Goal: Task Accomplishment & Management: Use online tool/utility

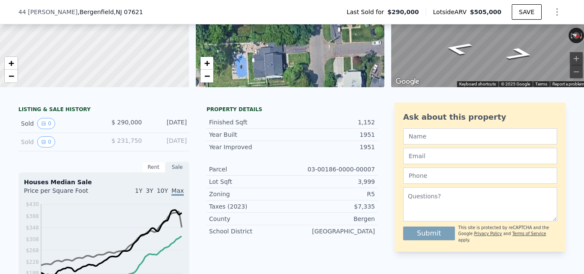
scroll to position [38, 0]
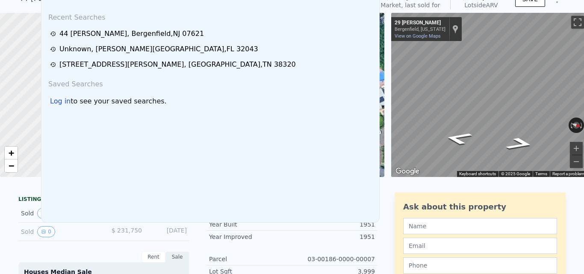
scroll to position [0, 0]
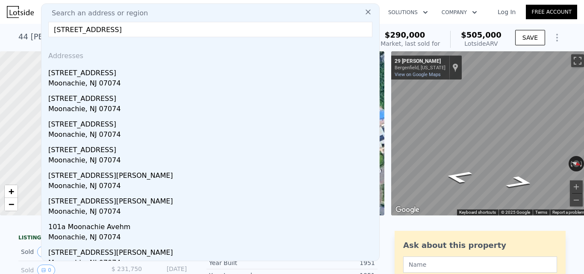
type input "[STREET_ADDRESS]"
click at [364, 11] on icon at bounding box center [368, 12] width 9 height 9
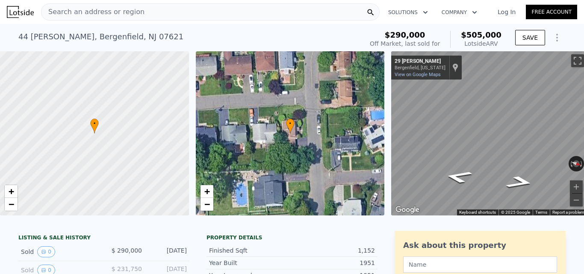
click at [185, 16] on div "Search an address or region" at bounding box center [210, 11] width 339 height 17
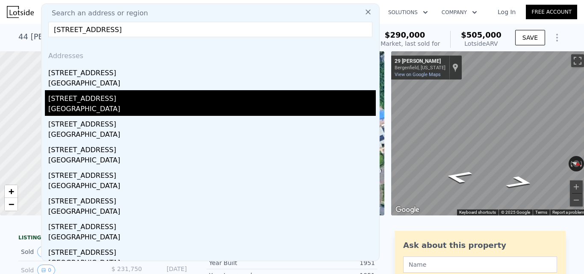
type input "[STREET_ADDRESS]"
click at [187, 99] on div "[STREET_ADDRESS]" at bounding box center [211, 97] width 327 height 14
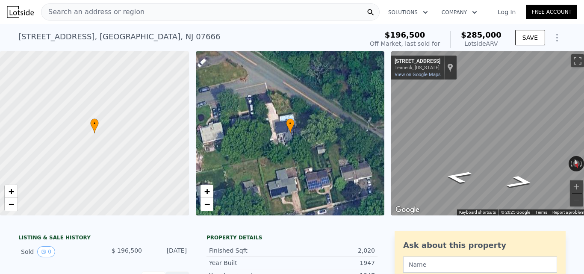
click at [143, 17] on div "Search an address or region" at bounding box center [210, 11] width 339 height 17
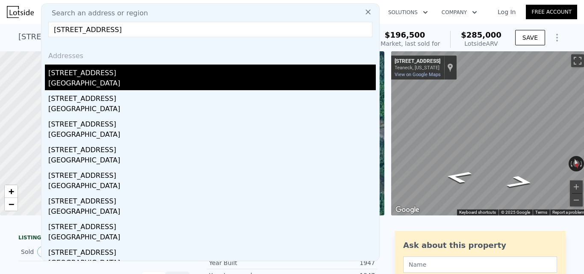
type input "[STREET_ADDRESS]"
click at [112, 73] on div "[STREET_ADDRESS]" at bounding box center [211, 72] width 327 height 14
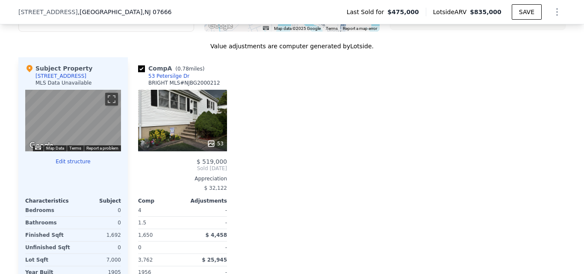
scroll to position [895, 0]
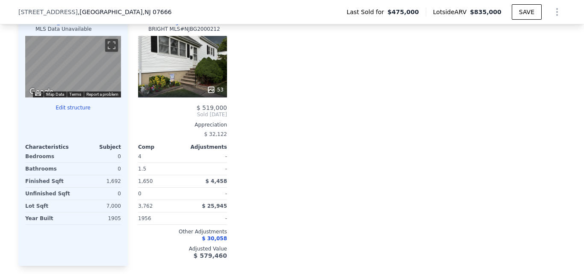
click at [63, 111] on button "Edit structure" at bounding box center [73, 107] width 96 height 7
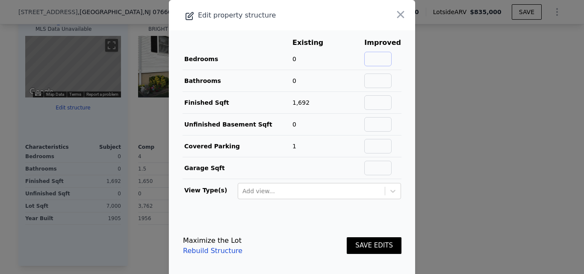
click at [374, 63] on input "text" at bounding box center [377, 59] width 27 height 15
click at [373, 62] on input "text" at bounding box center [377, 59] width 27 height 15
type input "4"
click at [370, 76] on input "text" at bounding box center [377, 81] width 27 height 15
type input "3"
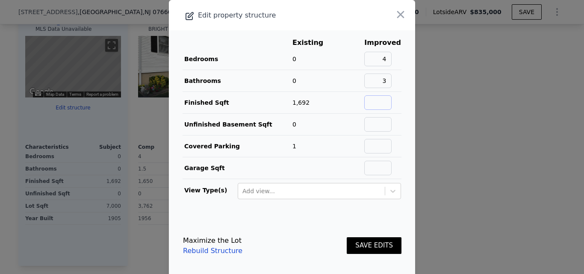
click at [383, 102] on input "text" at bounding box center [377, 102] width 27 height 15
type input "2200"
click at [361, 248] on button "SAVE EDITS" at bounding box center [374, 245] width 55 height 17
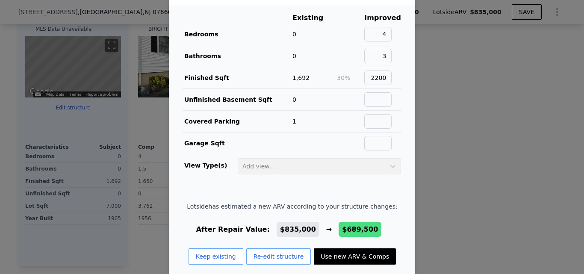
scroll to position [35, 0]
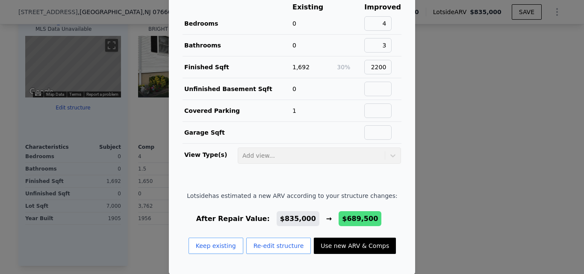
click at [361, 244] on button "Use new ARV & Comps" at bounding box center [355, 246] width 82 height 16
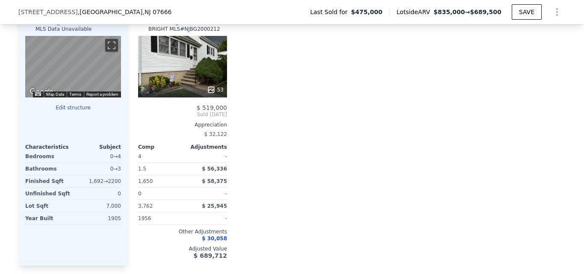
type input "$ 689,500"
type input "$ 134,171"
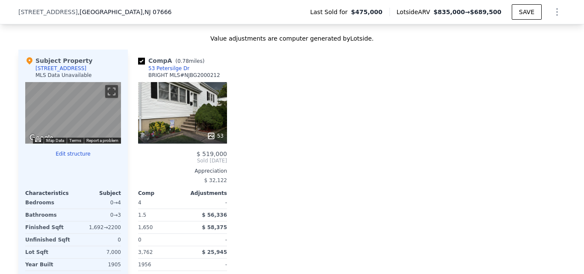
scroll to position [852, 0]
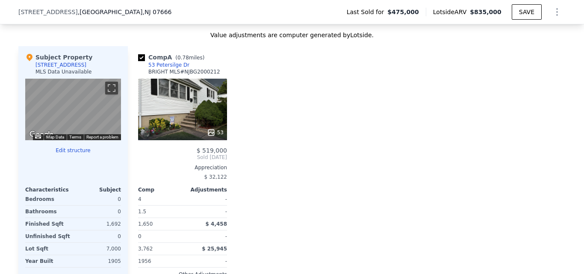
type input "$ 835,000"
type input "$ 271,039"
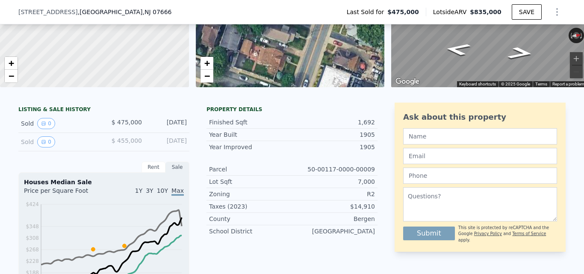
scroll to position [43, 0]
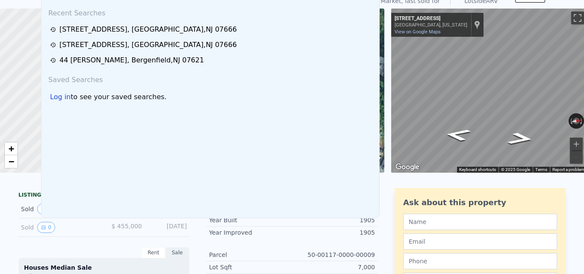
scroll to position [3, 0]
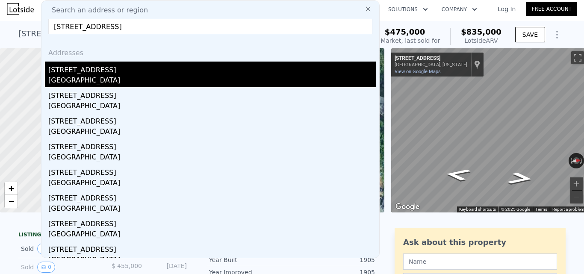
type input "[STREET_ADDRESS]"
click at [183, 77] on div "[GEOGRAPHIC_DATA]" at bounding box center [211, 81] width 327 height 12
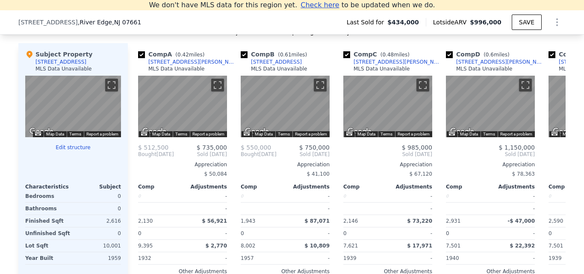
scroll to position [848, 0]
